Goal: Task Accomplishment & Management: Use online tool/utility

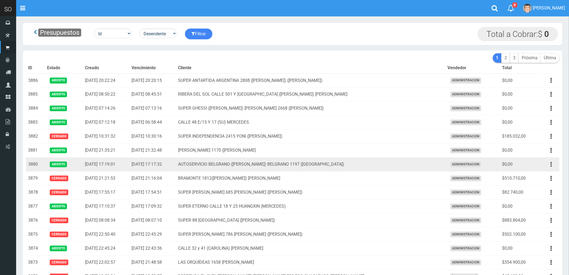
click at [550, 164] on button "button" at bounding box center [551, 164] width 12 height 9
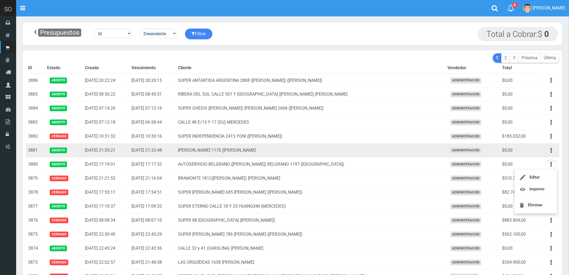
click at [388, 153] on td "[PERSON_NAME] 1170 ([PERSON_NAME]" at bounding box center [311, 150] width 270 height 14
click at [552, 151] on icon "button" at bounding box center [551, 150] width 1 height 9
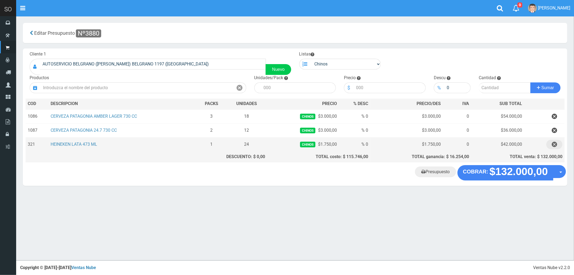
click at [553, 143] on icon "button" at bounding box center [553, 144] width 5 height 9
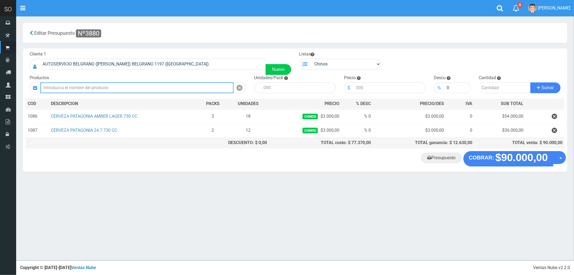
click at [73, 87] on input "text" at bounding box center [136, 87] width 193 height 11
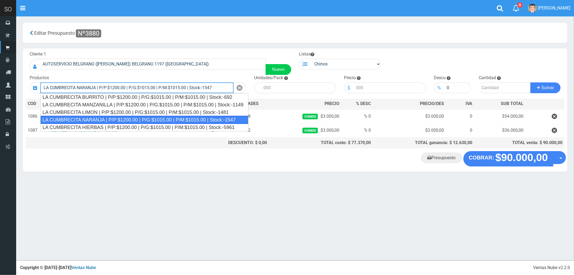
type input "LA CUMBRECITA NARANJA | P/P:$1200.00 | P/G:$1015.00 | P/M:$1015.00 | Stock:-1547"
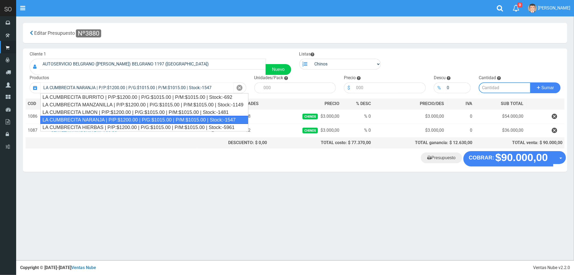
type input "10"
type input "1200.00"
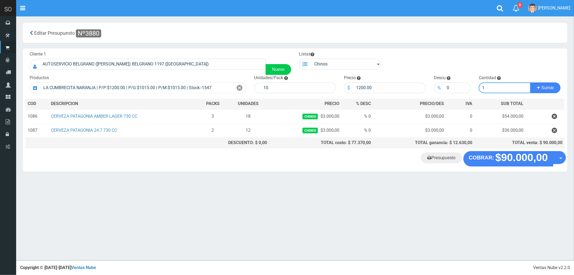
type input "1"
click at [530, 82] on button "Sumar" at bounding box center [545, 87] width 30 height 11
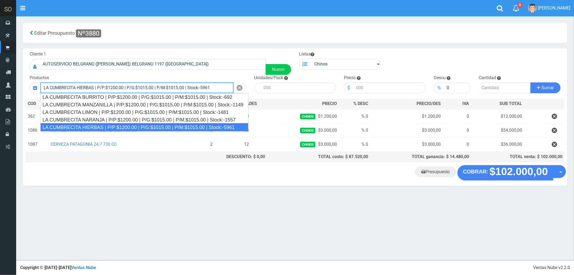
type input "LA CUMBRECITA HIERBAS | P/P:$1200.00 | P/G:$1015.00 | P/M:$1015.00 | Stock:-5961"
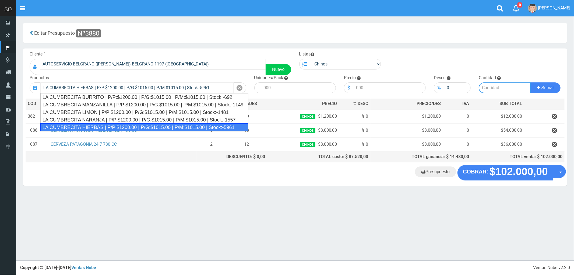
type input "10"
type input "1200.00"
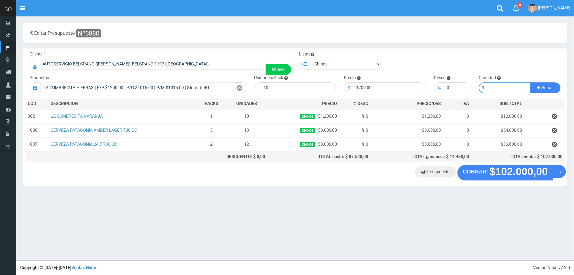
type input "1"
click at [530, 82] on button "Sumar" at bounding box center [545, 87] width 30 height 11
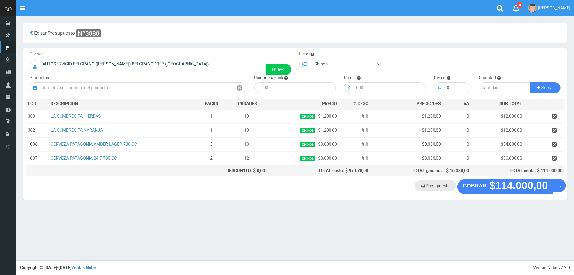
click at [436, 185] on link "Presupuesto" at bounding box center [435, 185] width 41 height 11
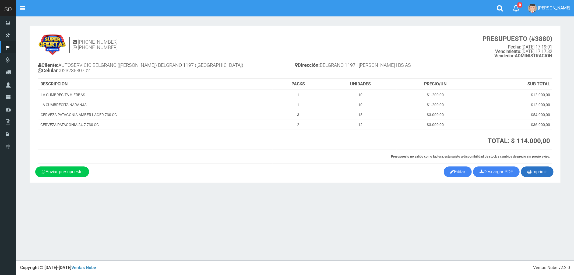
click at [540, 171] on button "Imprimir" at bounding box center [537, 171] width 33 height 11
